Goal: Use online tool/utility

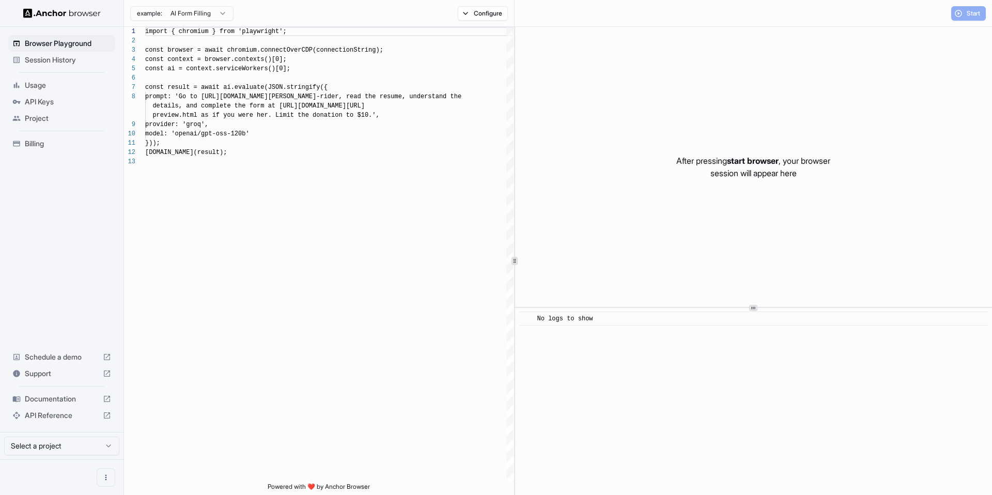
scroll to position [74, 0]
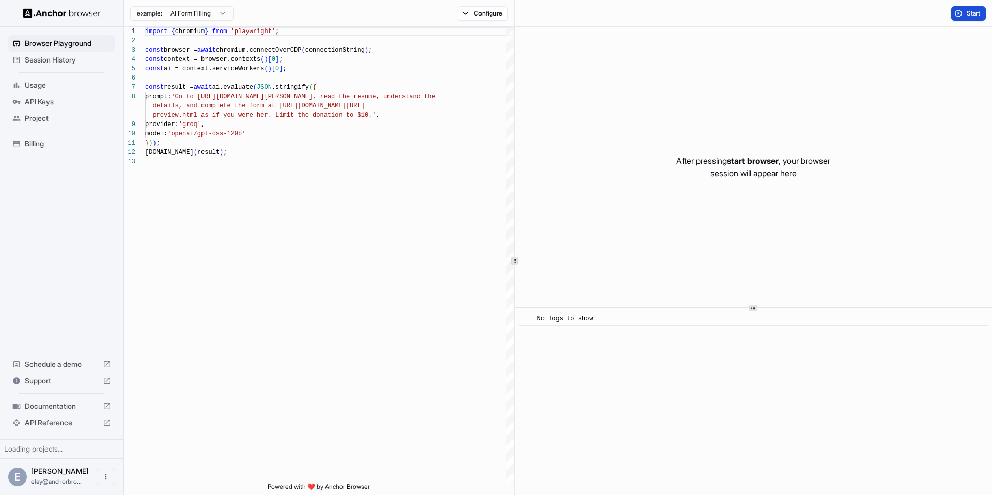
click at [978, 11] on span "Start" at bounding box center [973, 13] width 14 height 8
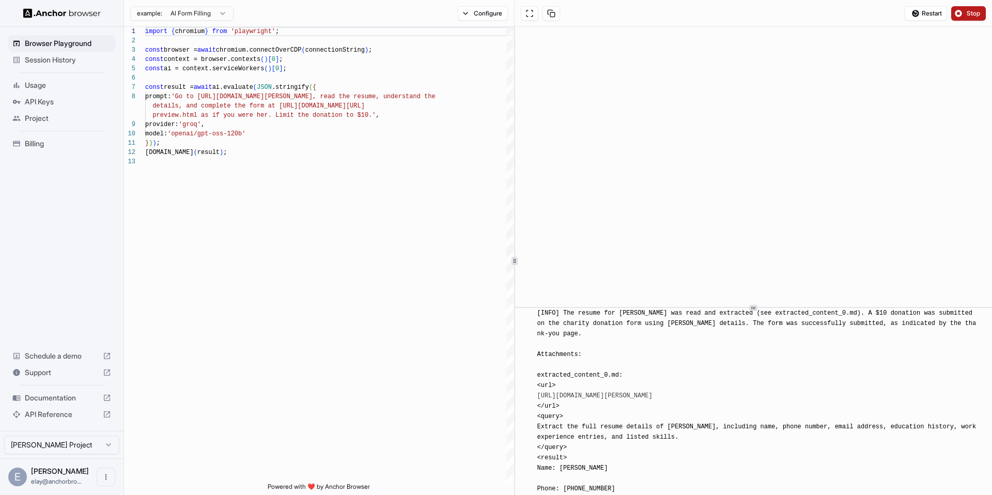
scroll to position [1999, 0]
